Goal: Task Accomplishment & Management: Use online tool/utility

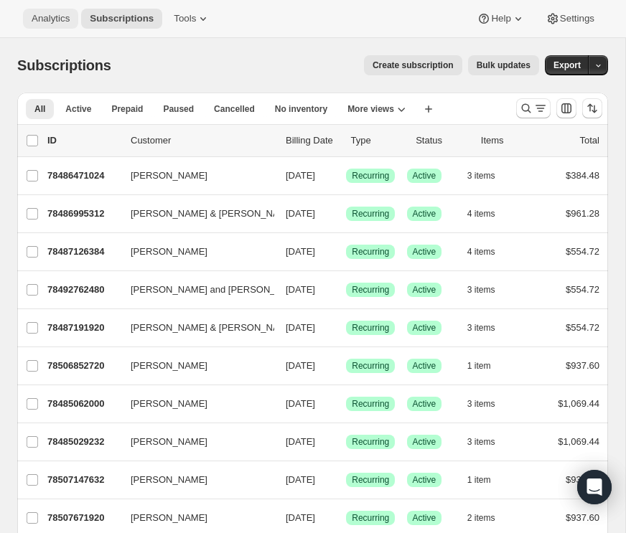
click at [47, 16] on span "Analytics" at bounding box center [51, 18] width 38 height 11
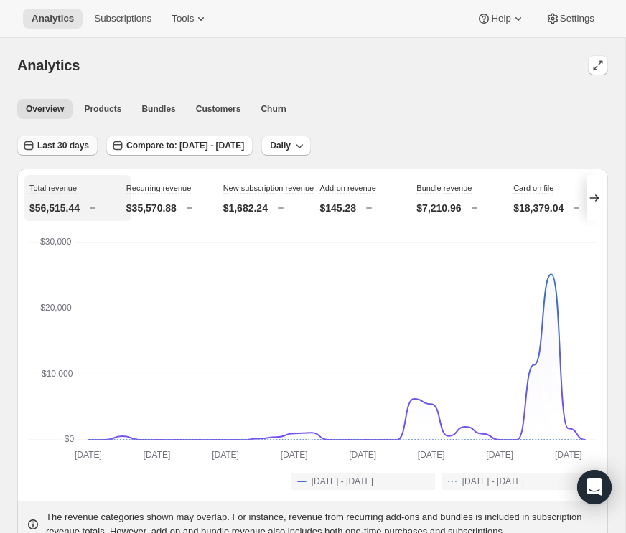
click at [88, 142] on span "Last 30 days" at bounding box center [63, 145] width 52 height 11
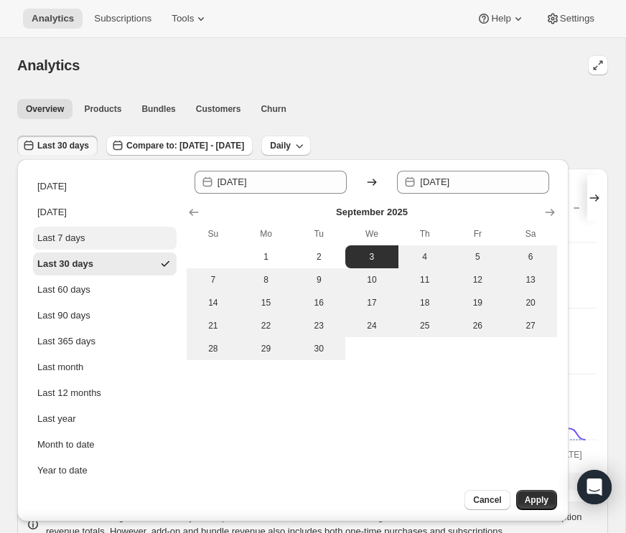
click at [80, 233] on div "Last 7 days" at bounding box center [61, 238] width 48 height 14
type input "[DATE]"
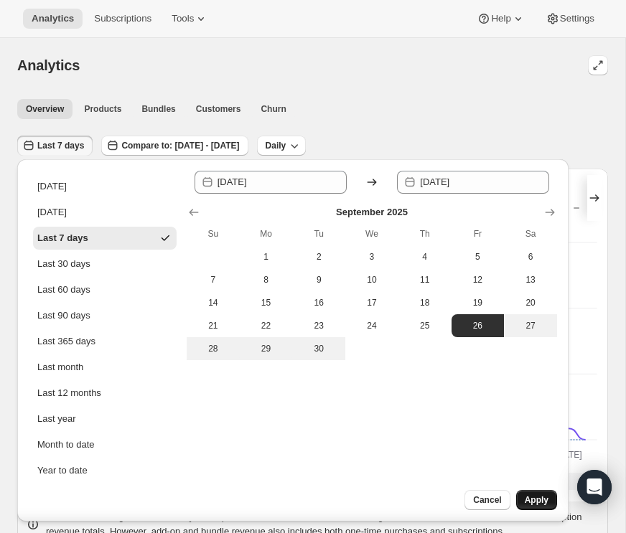
click at [528, 496] on span "Apply" at bounding box center [537, 499] width 24 height 11
